Goal: Find specific page/section: Find specific page/section

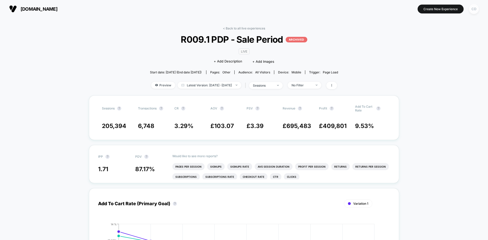
click at [477, 11] on div "CD" at bounding box center [474, 9] width 10 height 10
click at [476, 10] on div "CD" at bounding box center [474, 9] width 10 height 10
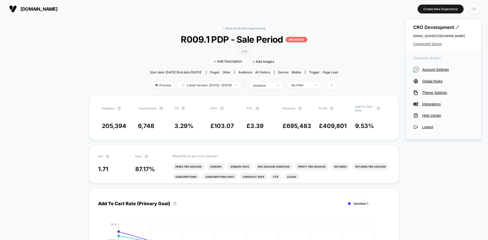
click at [426, 43] on span "Connected Stores" at bounding box center [443, 44] width 61 height 4
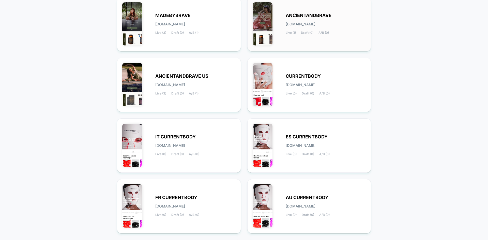
scroll to position [65, 0]
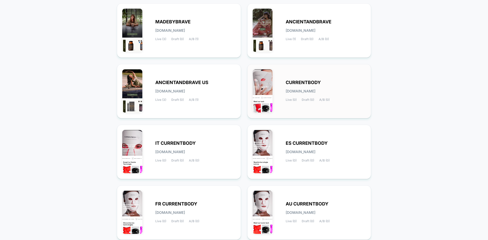
click at [312, 79] on div "CURRENTBODY [DOMAIN_NAME] Live (0) Draft (0) A/B (0)" at bounding box center [309, 91] width 113 height 44
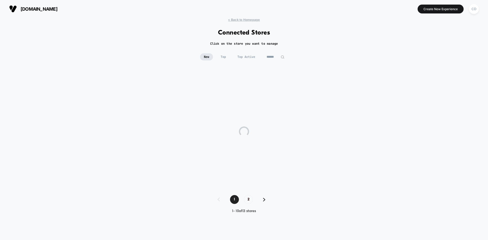
scroll to position [0, 0]
